Goal: Find specific page/section: Find specific page/section

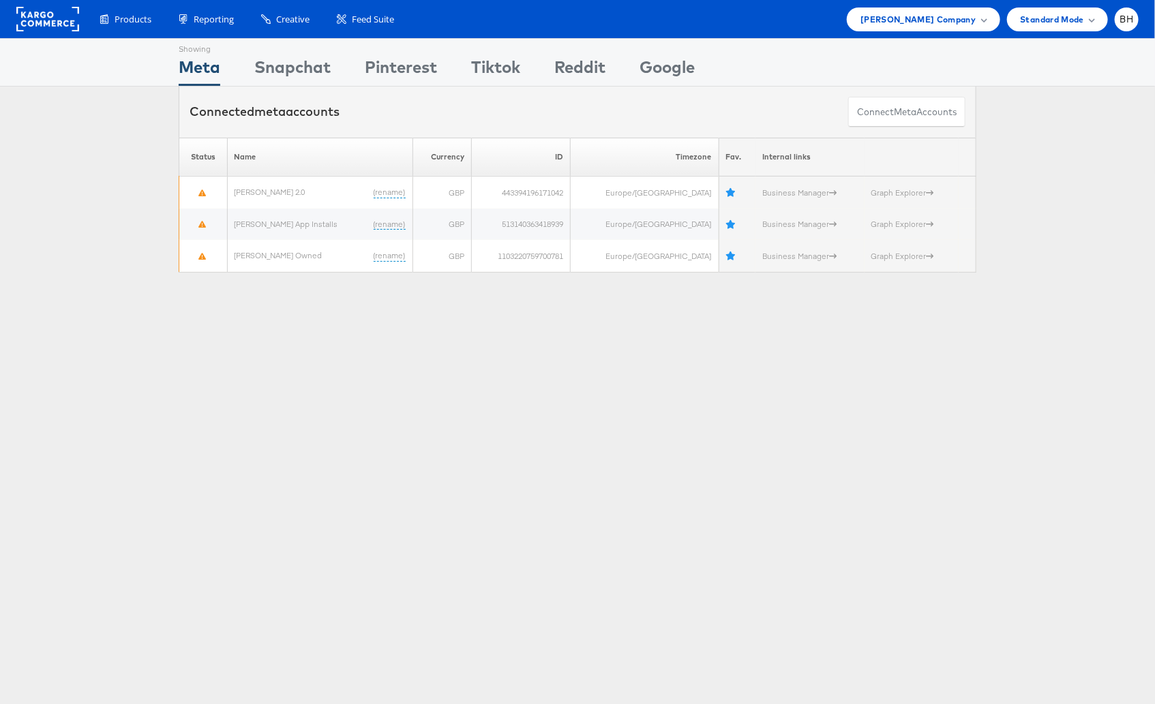
click at [657, 427] on div "Showing Meta Showing Snapchat Showing Pinterest Showing Tiktok Showing Reddit S…" at bounding box center [577, 379] width 1155 height 682
click at [286, 298] on div "Showing Meta Showing Snapchat Showing Pinterest Showing Tiktok Showing Reddit S…" at bounding box center [577, 379] width 1155 height 682
click at [362, 429] on div "Showing Meta Showing Snapchat Showing Pinterest Showing Tiktok Showing Reddit S…" at bounding box center [577, 379] width 1155 height 682
click at [804, 347] on div "Showing Meta Showing Snapchat Showing Pinterest Showing Tiktok Showing Reddit S…" at bounding box center [577, 379] width 1155 height 682
click at [453, 434] on div "Showing Meta Showing Snapchat Showing Pinterest Showing Tiktok Showing Reddit S…" at bounding box center [577, 379] width 1155 height 682
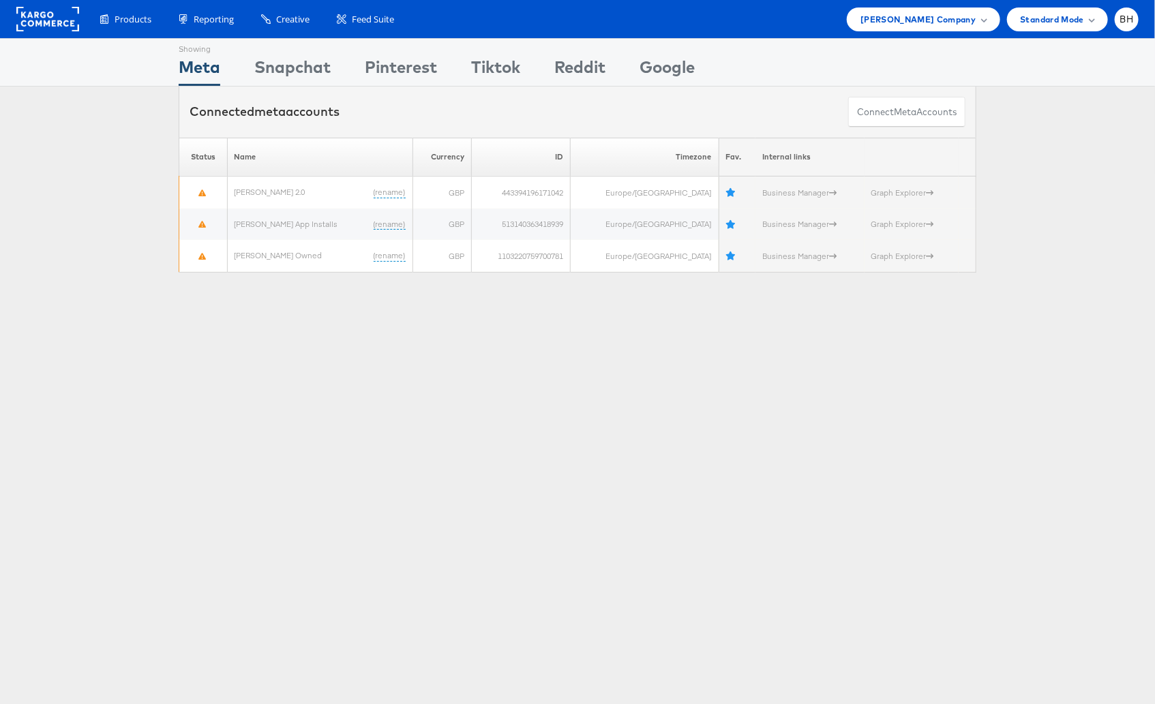
click at [449, 384] on div "Showing Meta Showing Snapchat Showing Pinterest Showing Tiktok Showing Reddit S…" at bounding box center [577, 379] width 1155 height 682
click at [456, 383] on div "Showing Meta Showing Snapchat Showing Pinterest Showing Tiktok Showing Reddit S…" at bounding box center [577, 379] width 1155 height 682
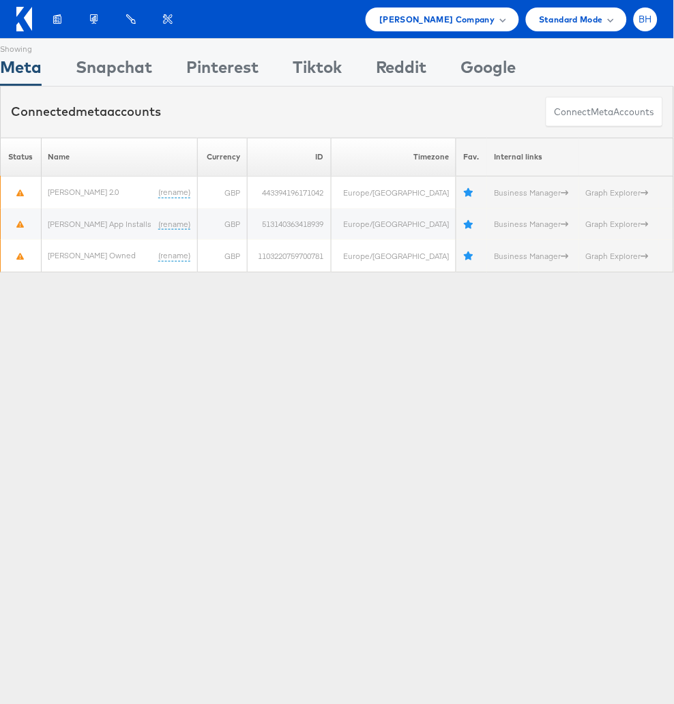
click at [644, 24] on span "BH" at bounding box center [646, 19] width 14 height 9
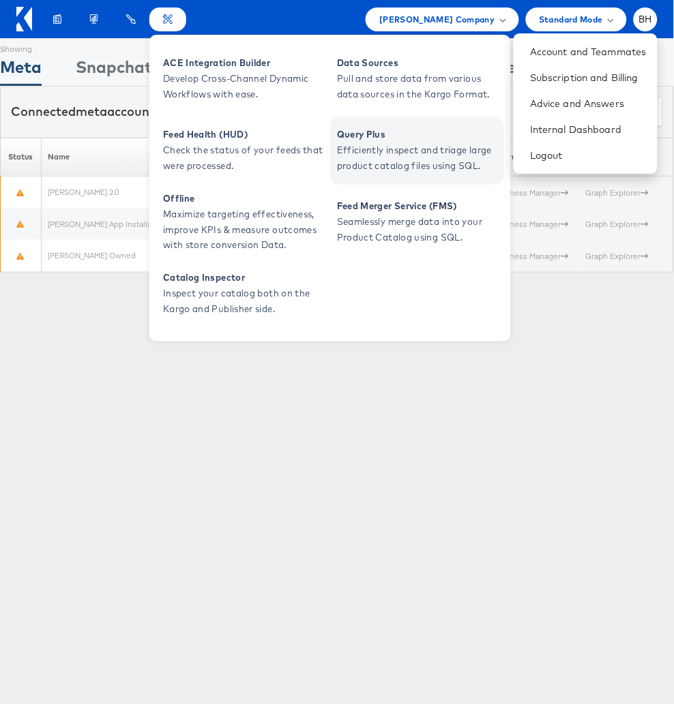
click at [352, 147] on span "Efficiently inspect and triage large product catalog files using SQL." at bounding box center [419, 158] width 164 height 31
